Goal: Task Accomplishment & Management: Manage account settings

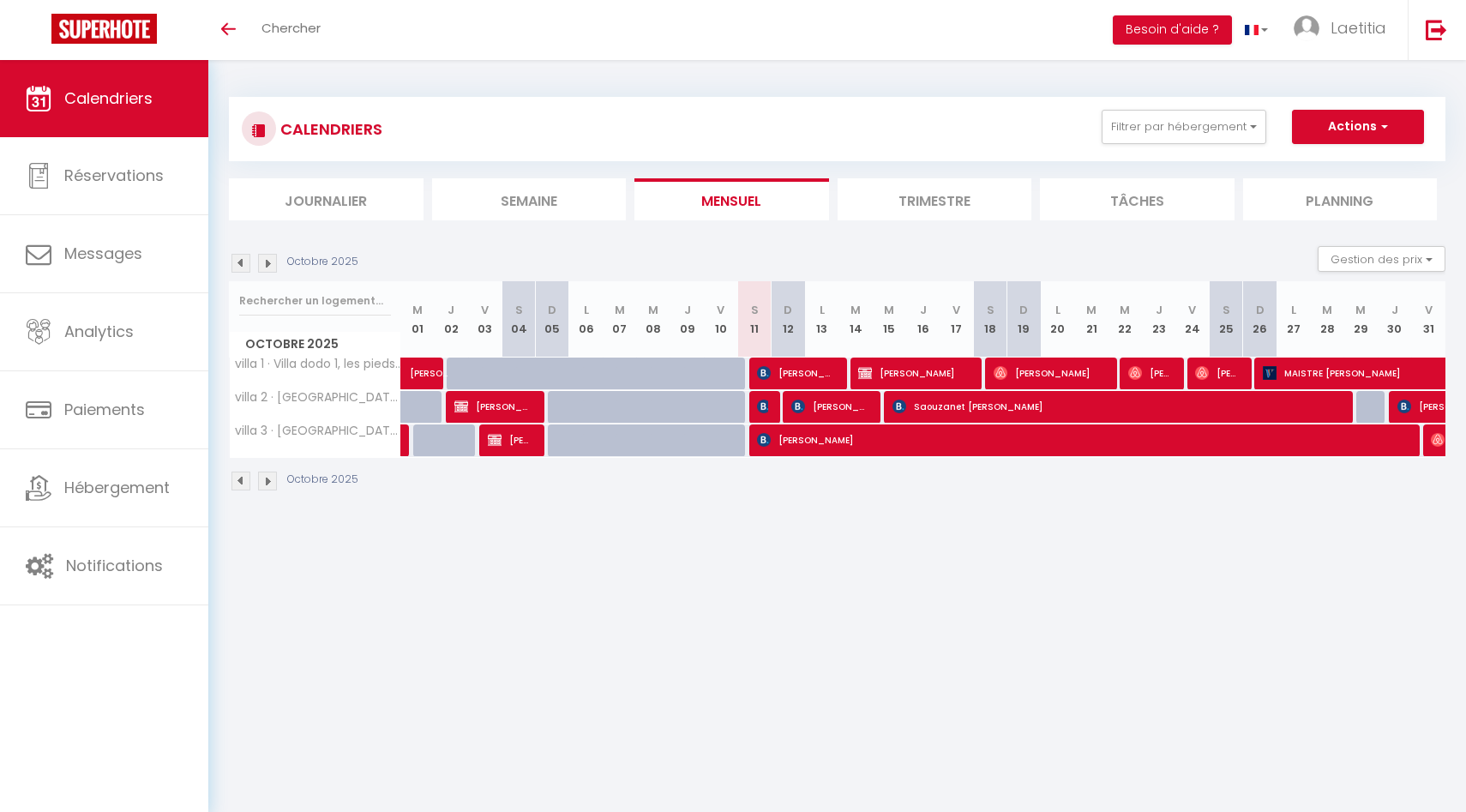
click at [897, 201] on li "Trimestre" at bounding box center [934, 200] width 194 height 42
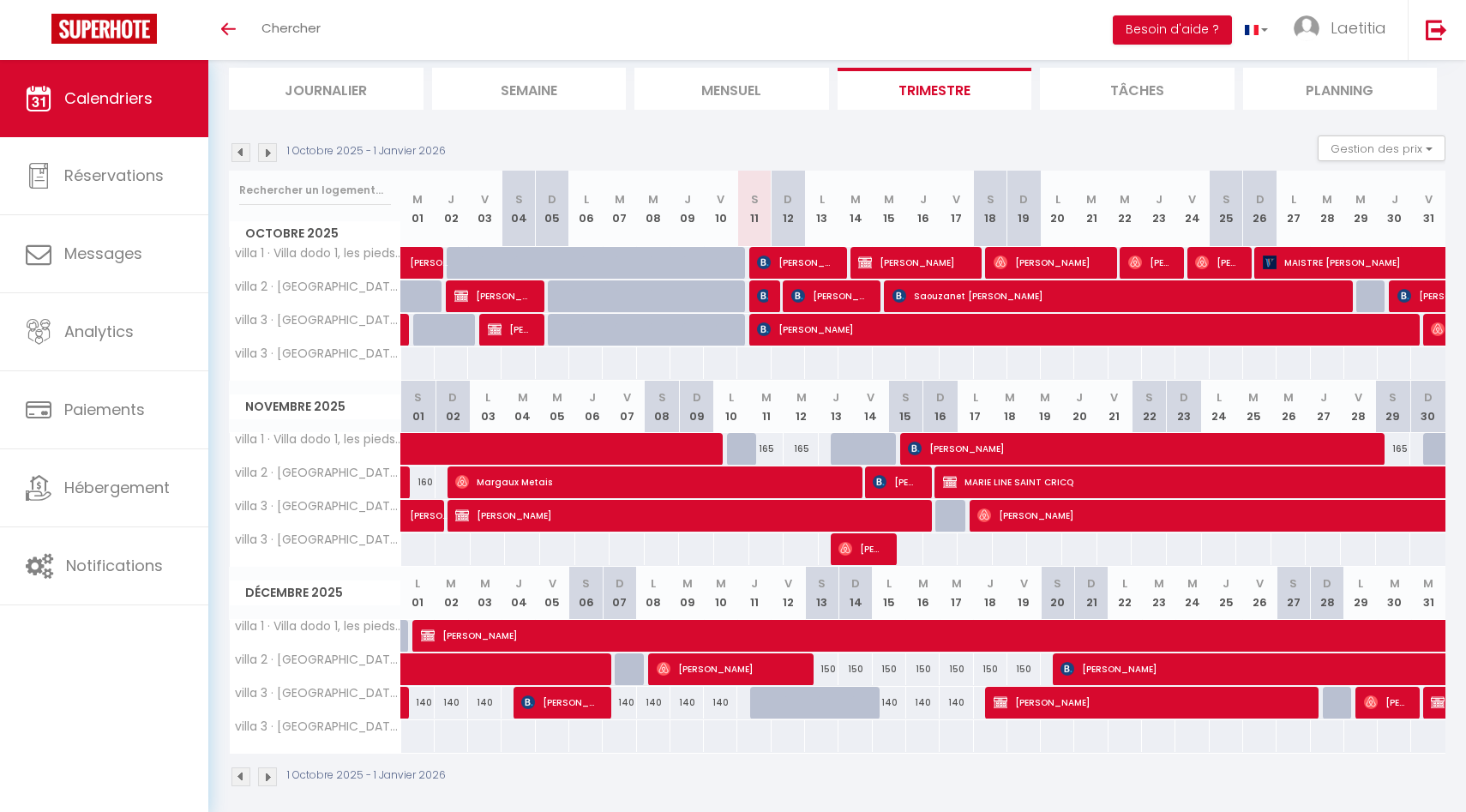
scroll to position [122, 0]
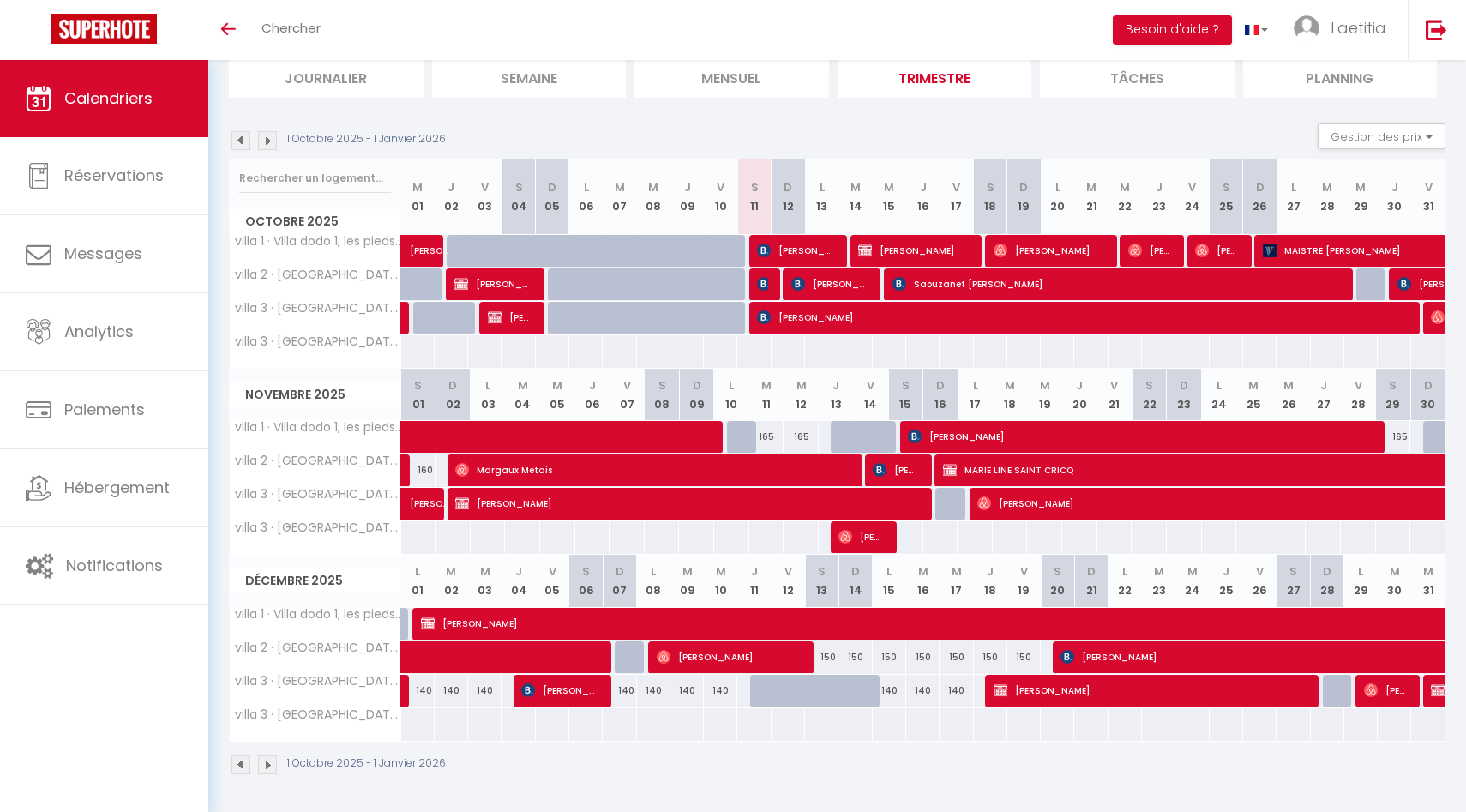
click at [267, 138] on img at bounding box center [267, 140] width 19 height 19
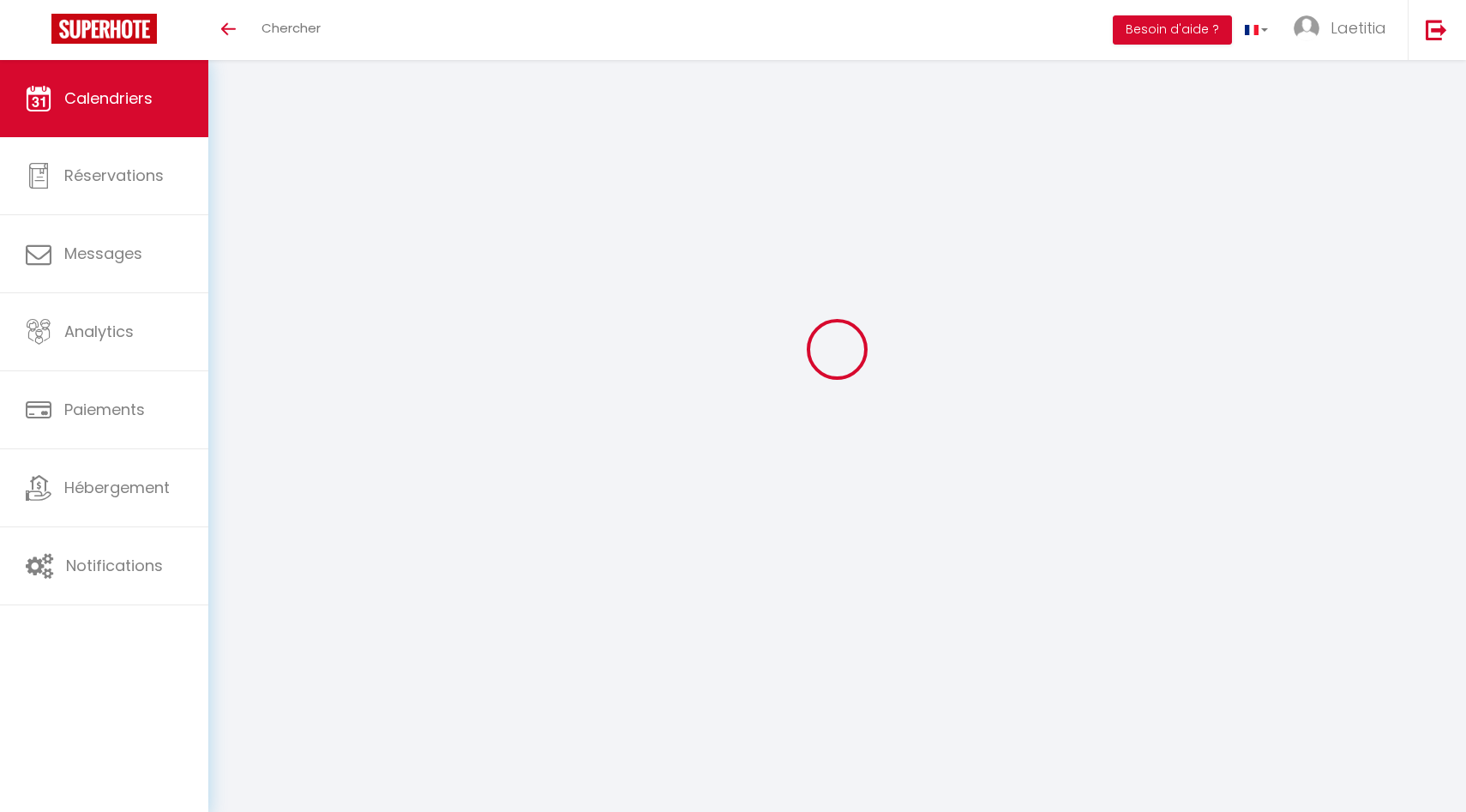
scroll to position [60, 0]
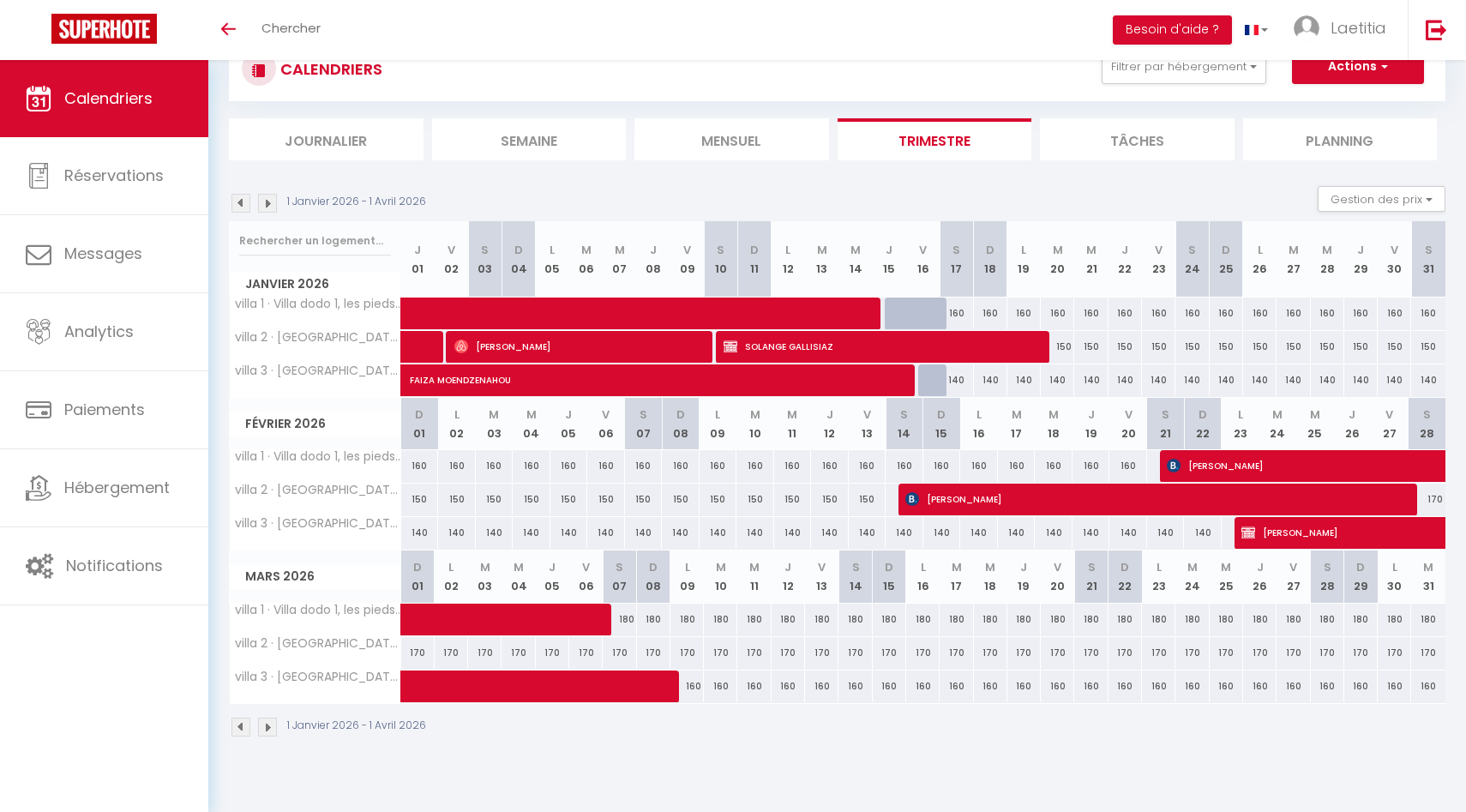
click at [1119, 139] on li "Tâches" at bounding box center [1137, 139] width 194 height 42
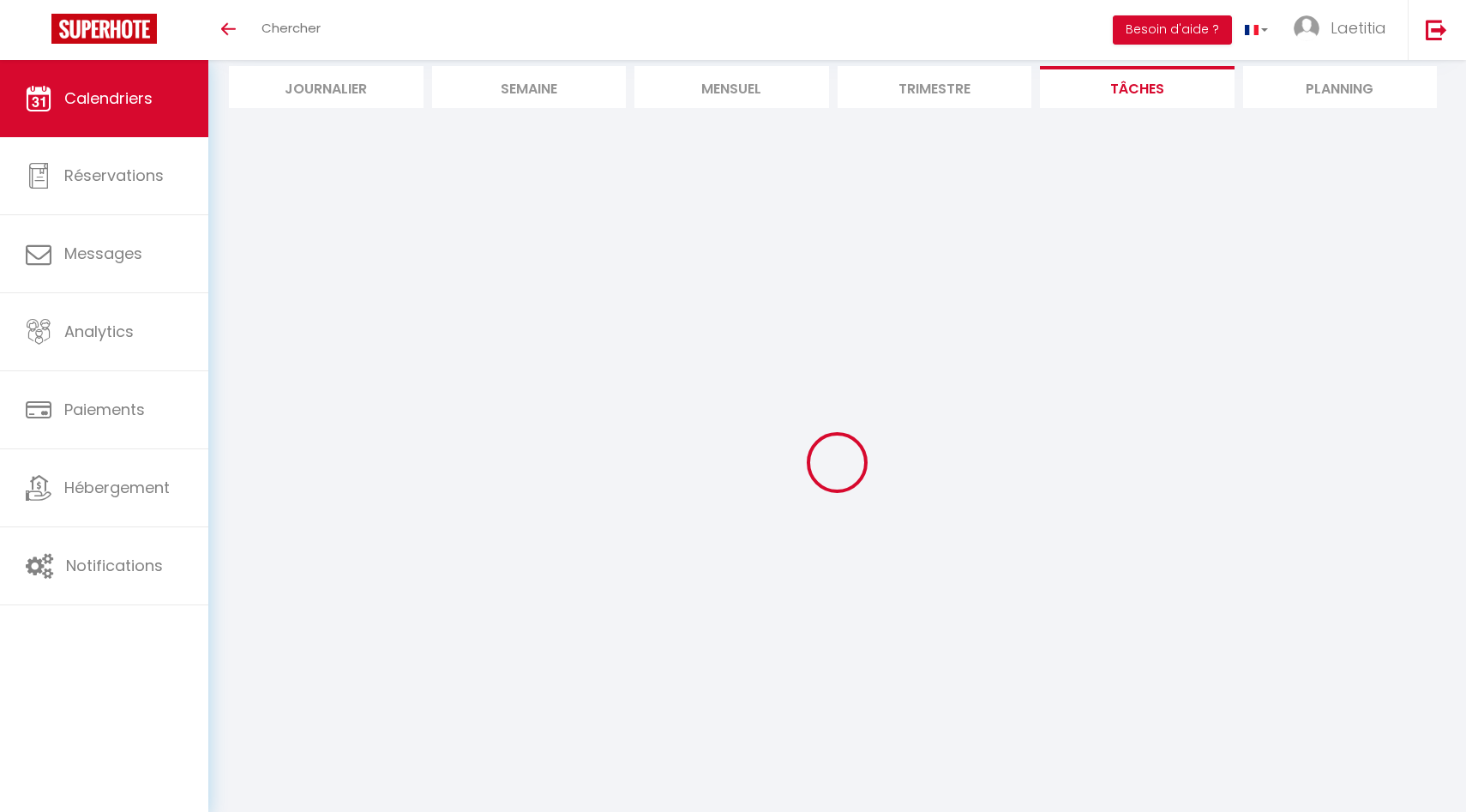
scroll to position [60, 0]
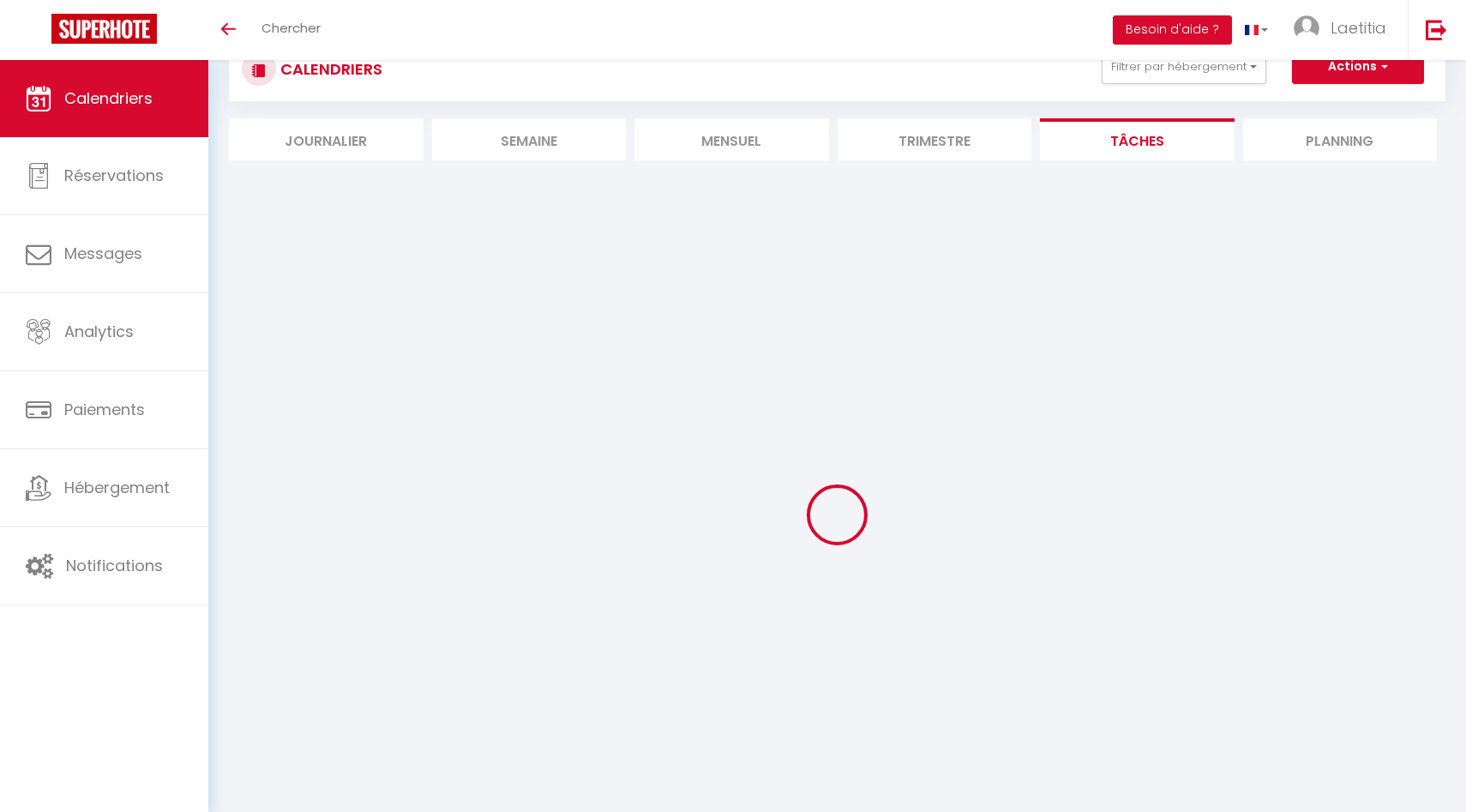
select select
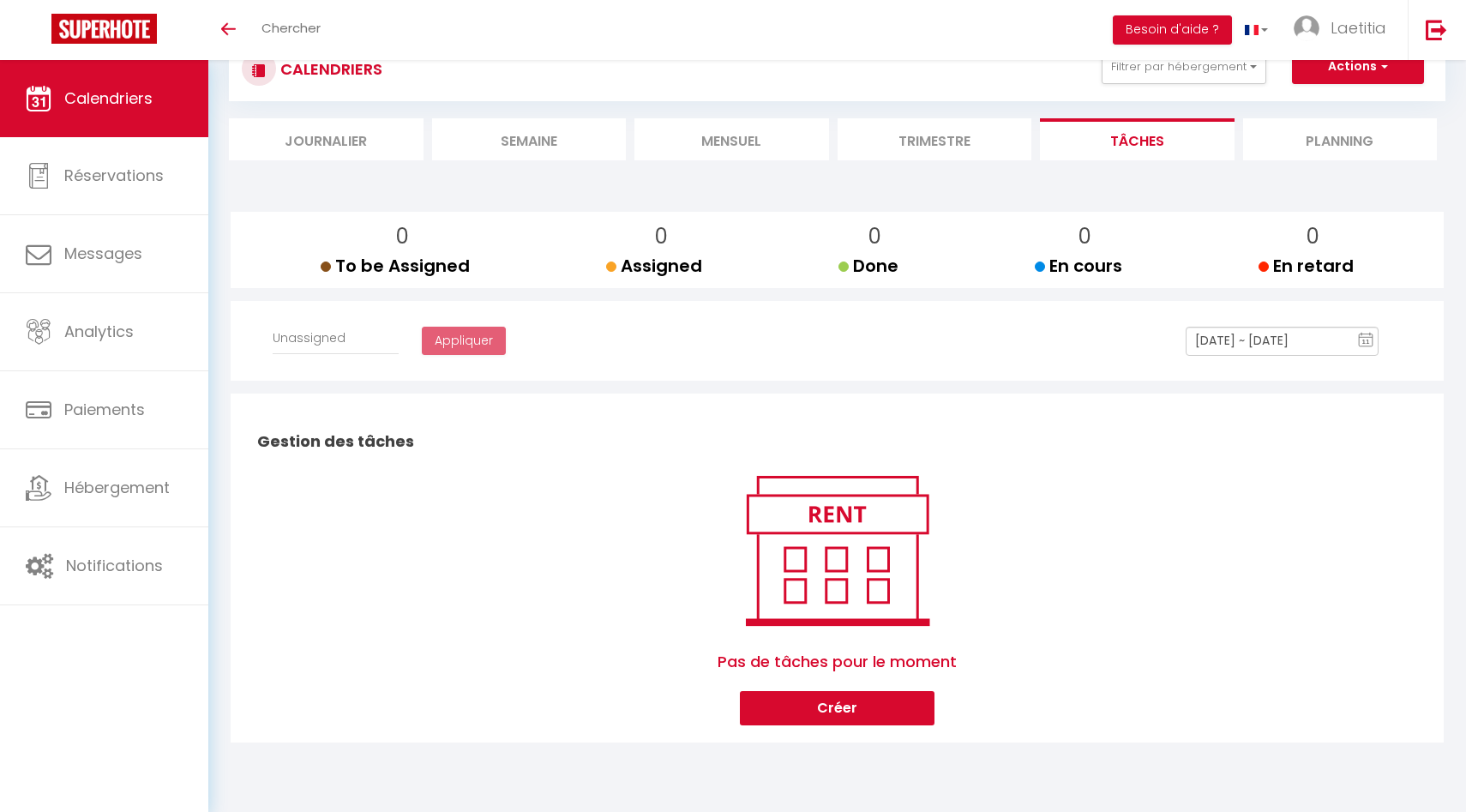
scroll to position [44, 0]
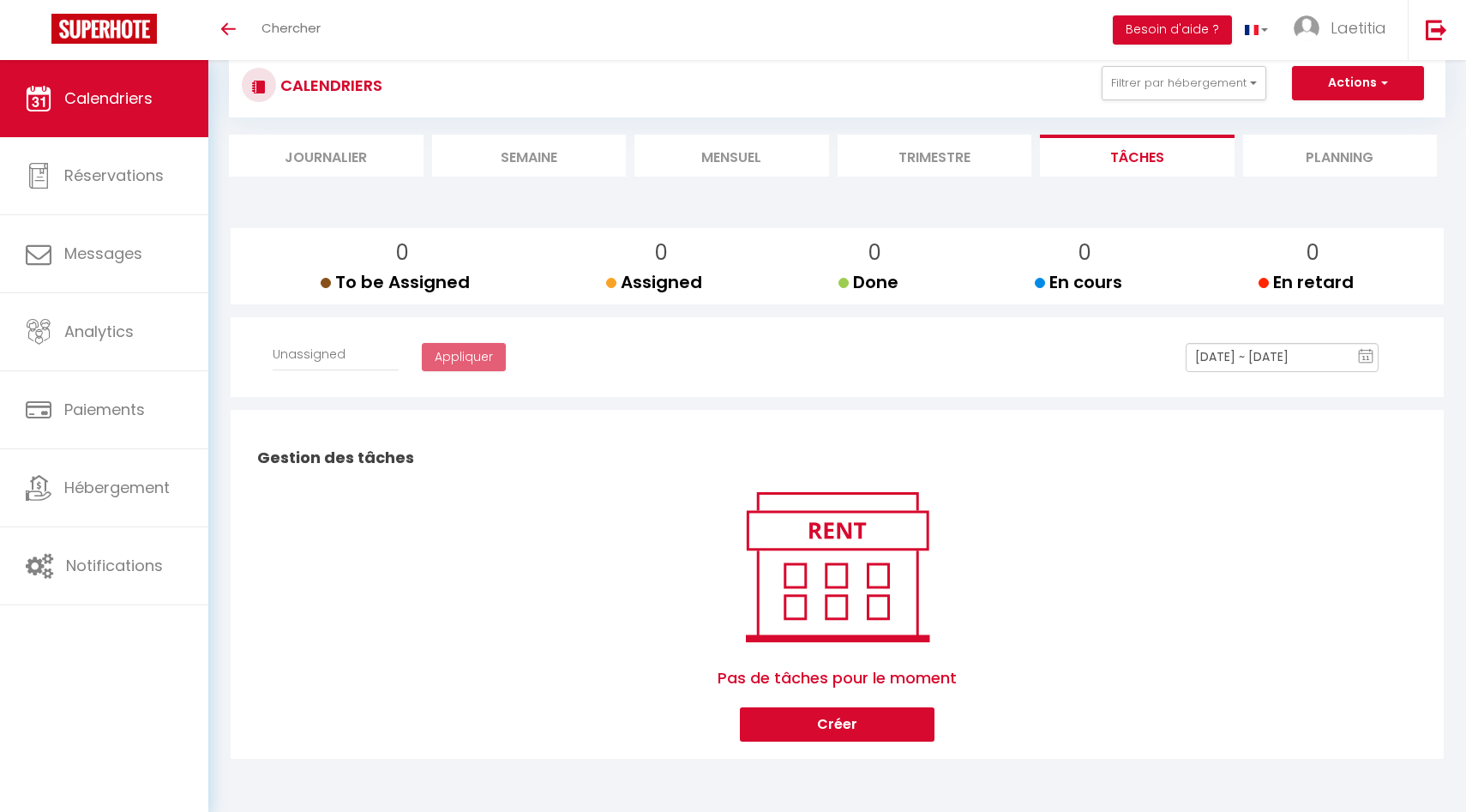
click at [342, 164] on li "Journalier" at bounding box center [325, 156] width 194 height 42
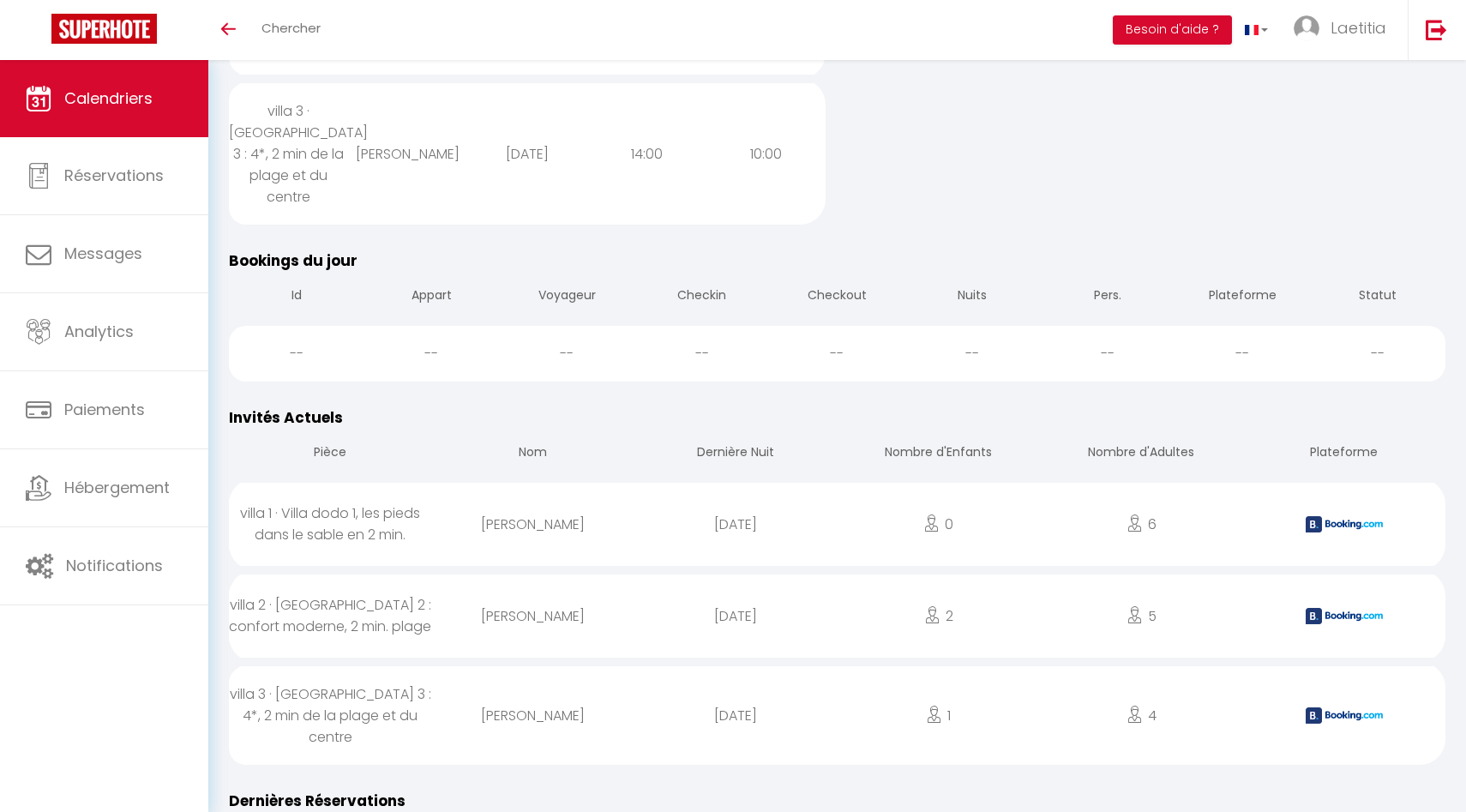
scroll to position [547, 0]
click at [977, 495] on div "0" at bounding box center [939, 522] width 203 height 56
select select "0"
select select "1"
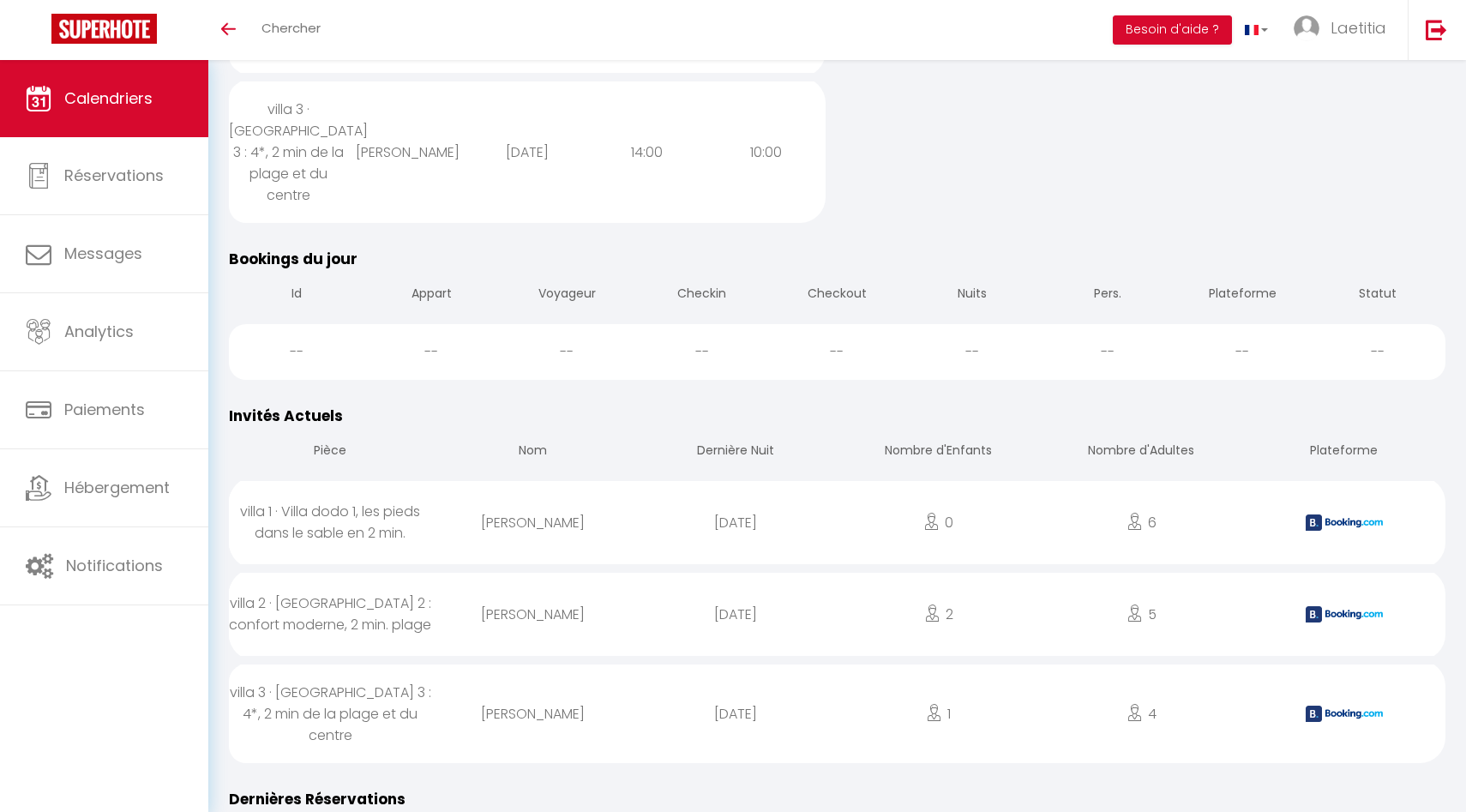
select select
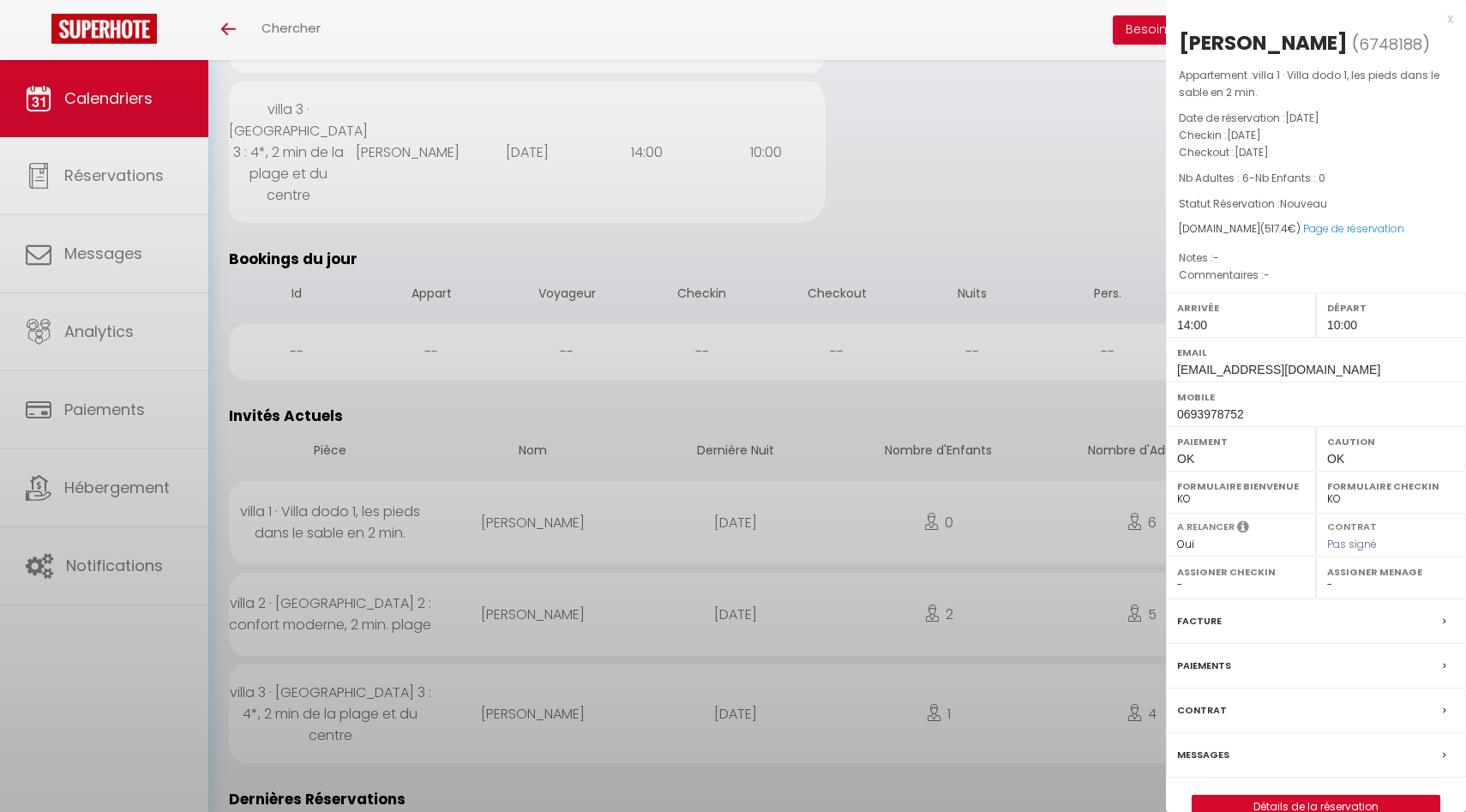
select select "53138"
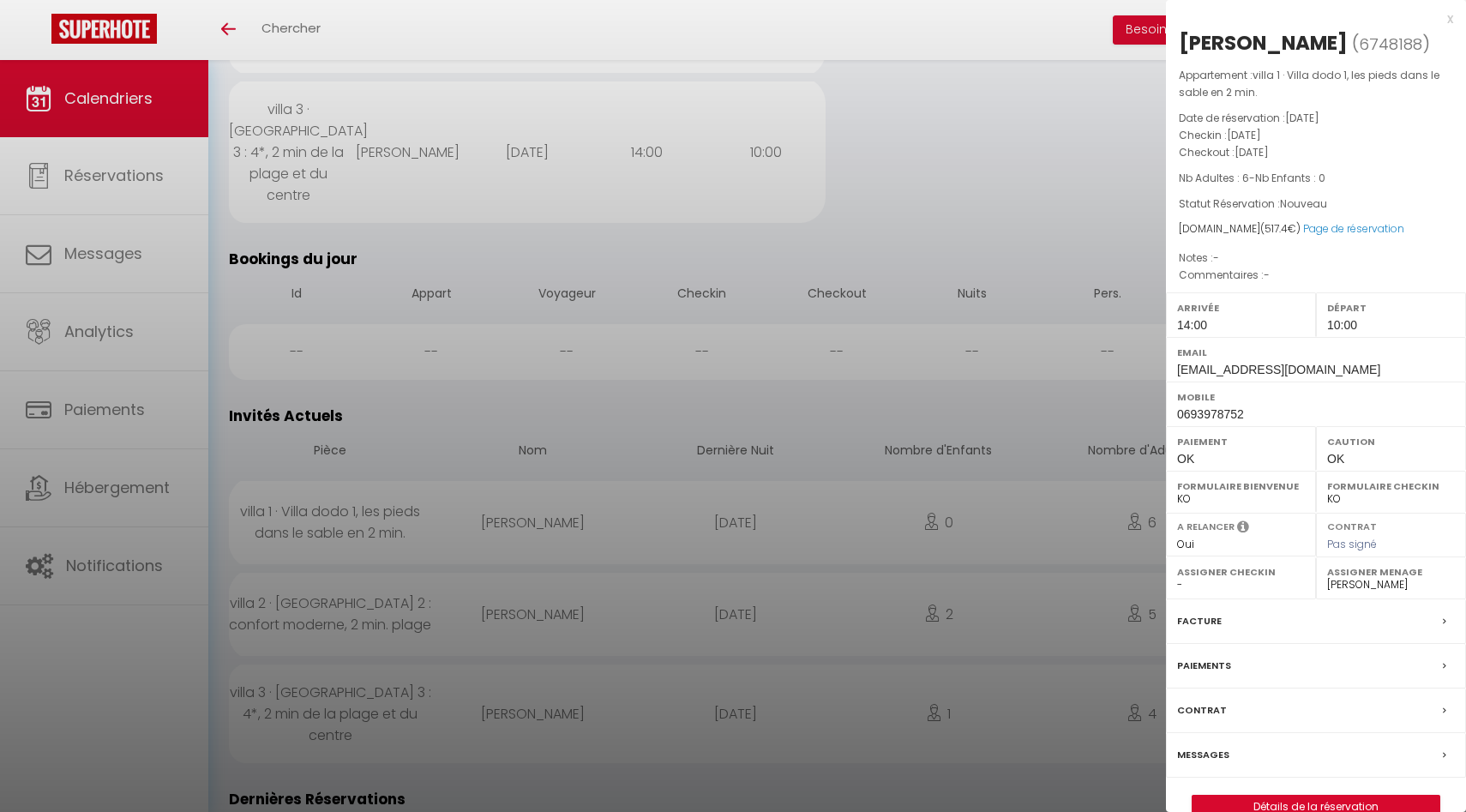
click at [977, 472] on div at bounding box center [733, 406] width 1466 height 812
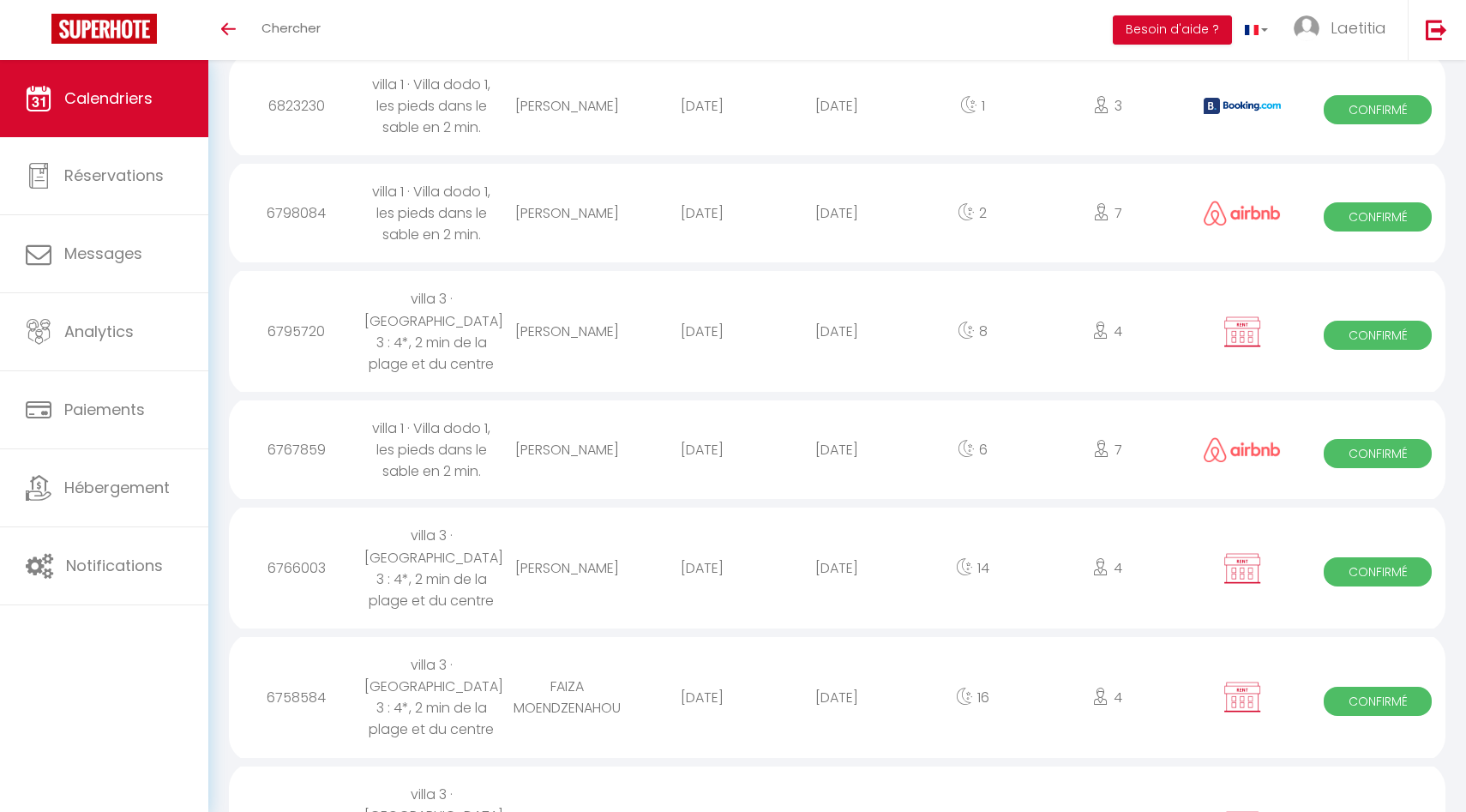
scroll to position [1986, 0]
